Goal: Task Accomplishment & Management: Manage account settings

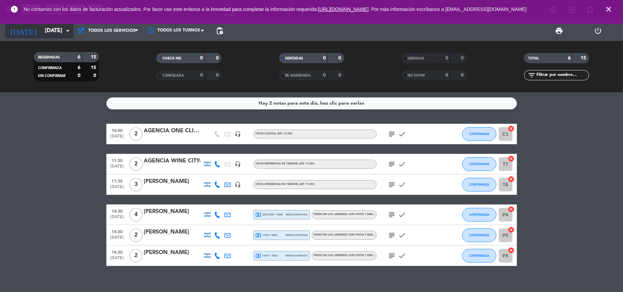
click at [53, 30] on input "[DATE]" at bounding box center [78, 30] width 74 height 13
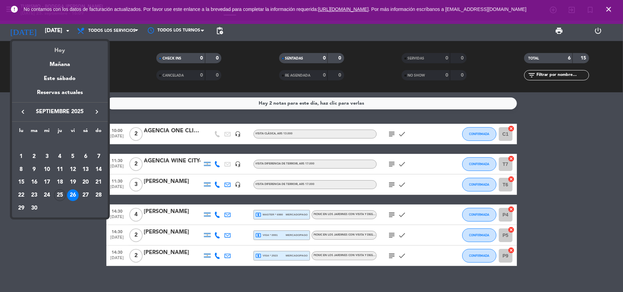
click at [66, 49] on div "Hoy" at bounding box center [60, 48] width 96 height 14
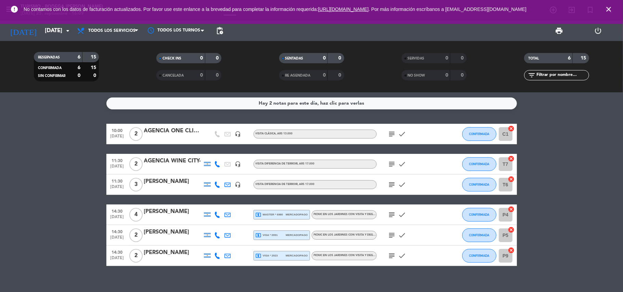
type input "[DEMOGRAPHIC_DATA][DATE]"
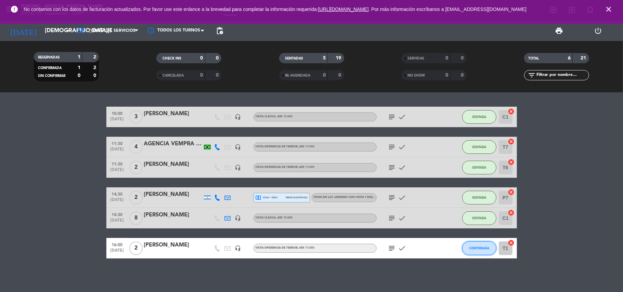
click at [480, 249] on span "CONFIRMADA" at bounding box center [479, 248] width 20 height 4
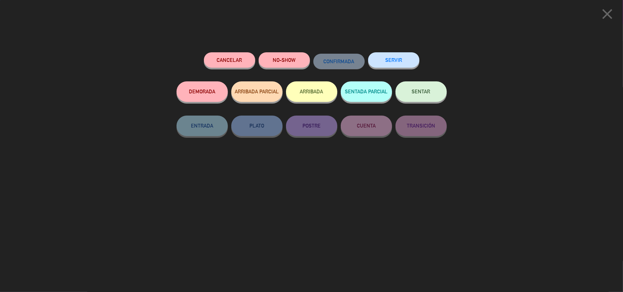
click at [416, 96] on button "SENTAR" at bounding box center [421, 91] width 51 height 21
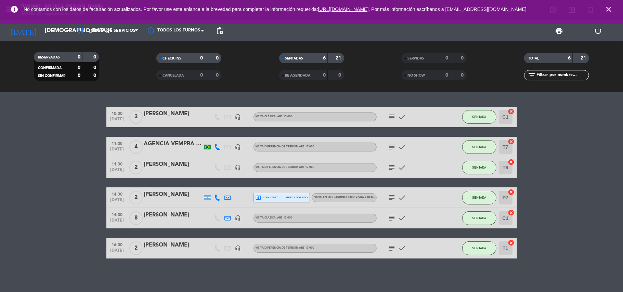
click at [610, 11] on icon "close" at bounding box center [609, 9] width 8 height 8
click at [611, 9] on icon "close" at bounding box center [609, 9] width 8 height 8
click at [392, 148] on icon "subject" at bounding box center [392, 147] width 8 height 8
click at [394, 169] on icon "subject" at bounding box center [392, 168] width 8 height 8
click at [389, 196] on icon "subject" at bounding box center [392, 198] width 8 height 8
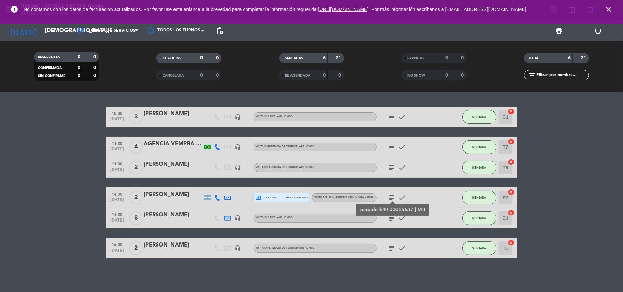
click at [389, 216] on icon "subject" at bounding box center [392, 218] width 8 height 8
click at [390, 246] on icon "subject" at bounding box center [392, 248] width 8 height 8
